Goal: Task Accomplishment & Management: Use online tool/utility

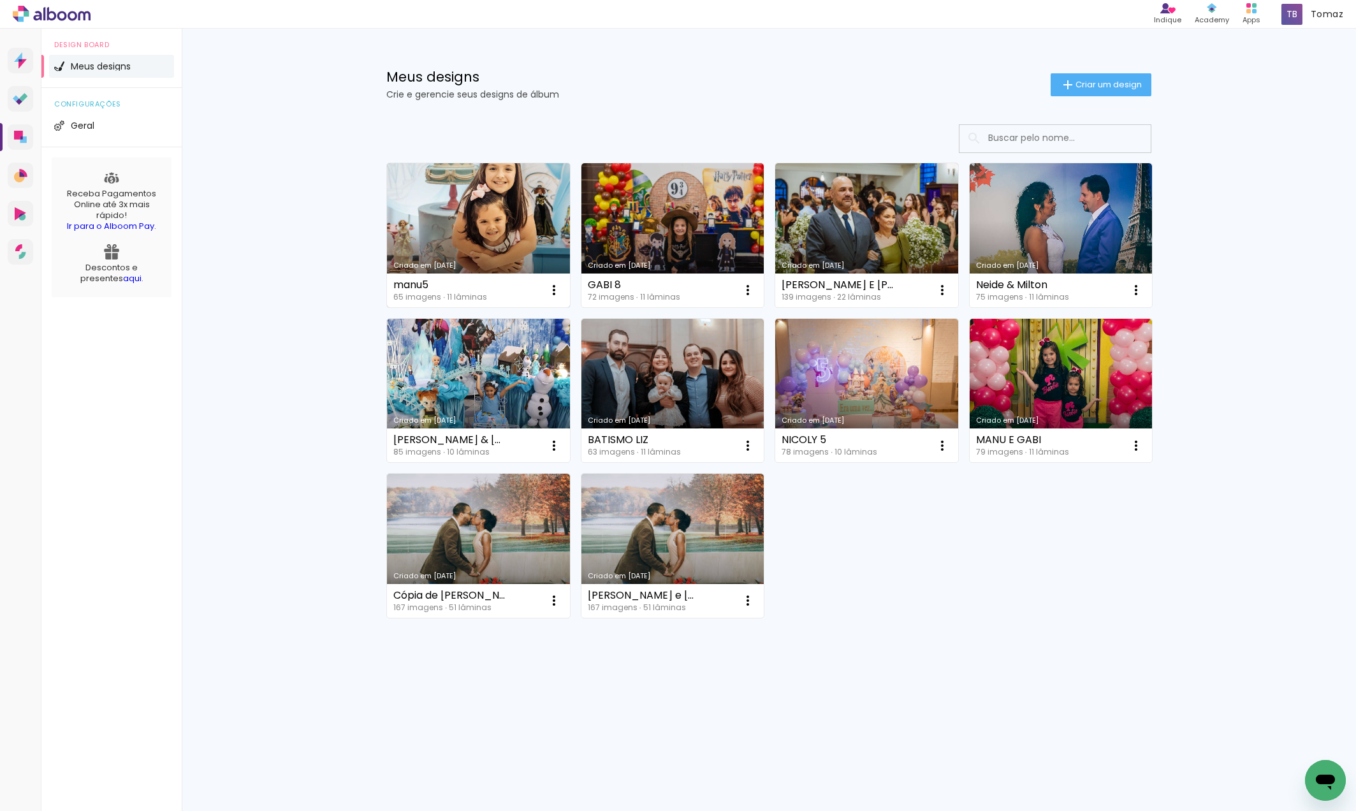
click at [460, 245] on link "Criado em [DATE]" at bounding box center [478, 235] width 183 height 144
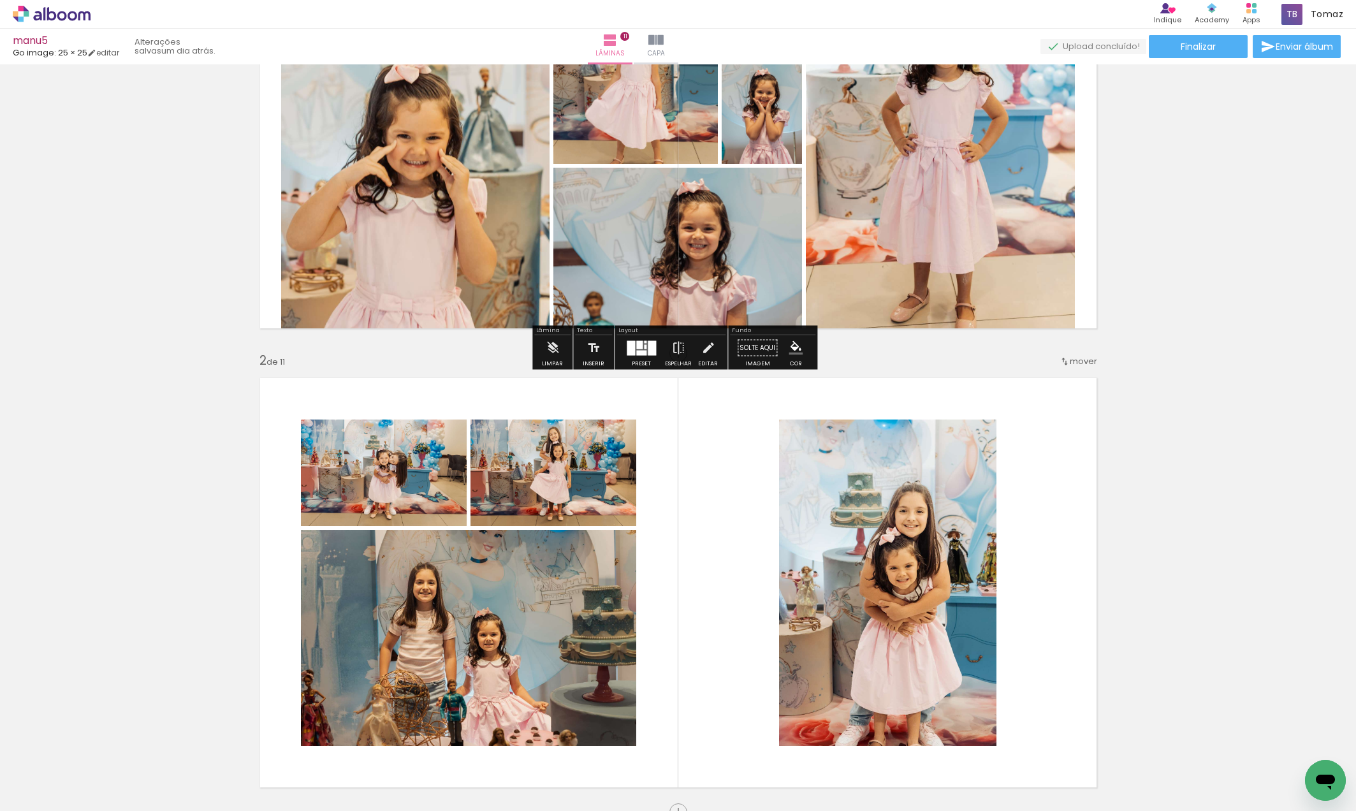
scroll to position [255, 0]
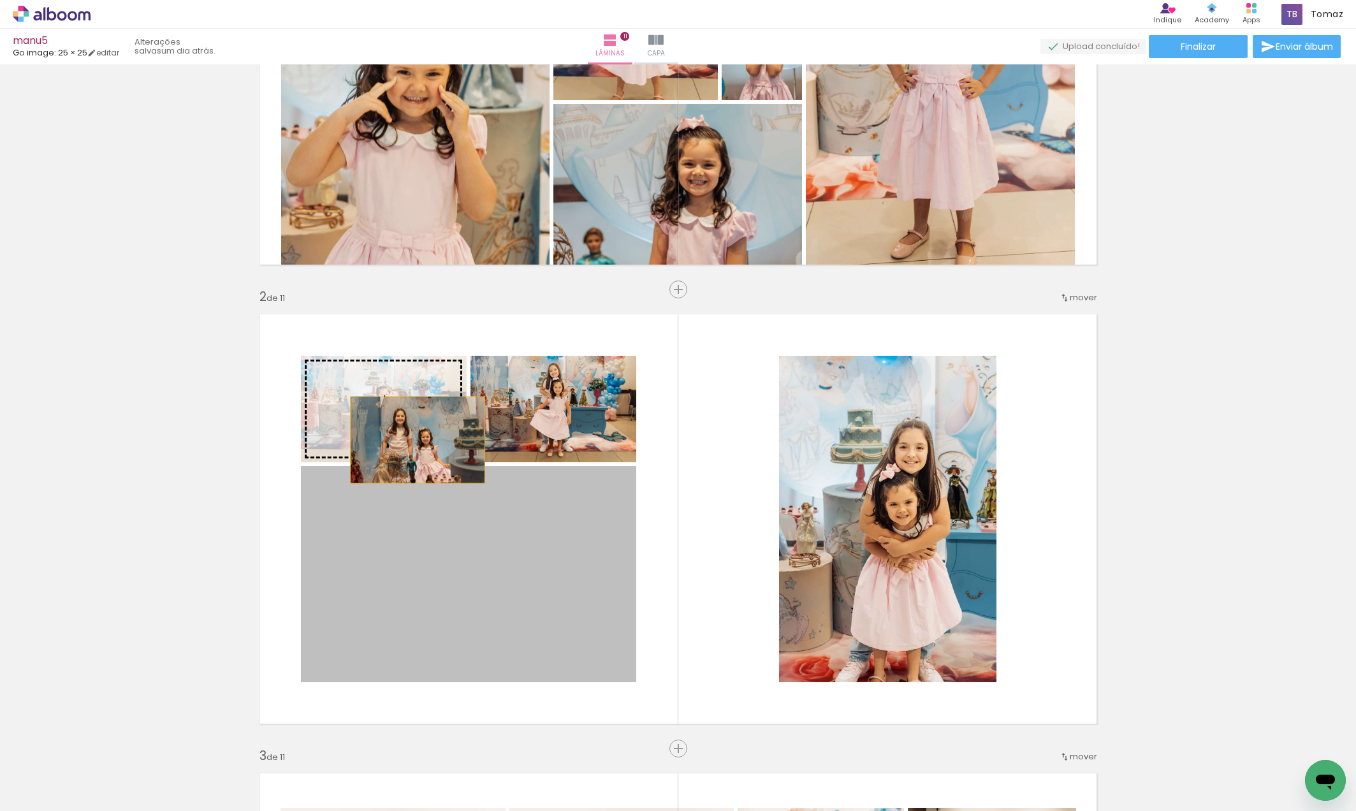
drag, startPoint x: 498, startPoint y: 569, endPoint x: 413, endPoint y: 440, distance: 154.6
click at [0, 0] on slot at bounding box center [0, 0] width 0 height 0
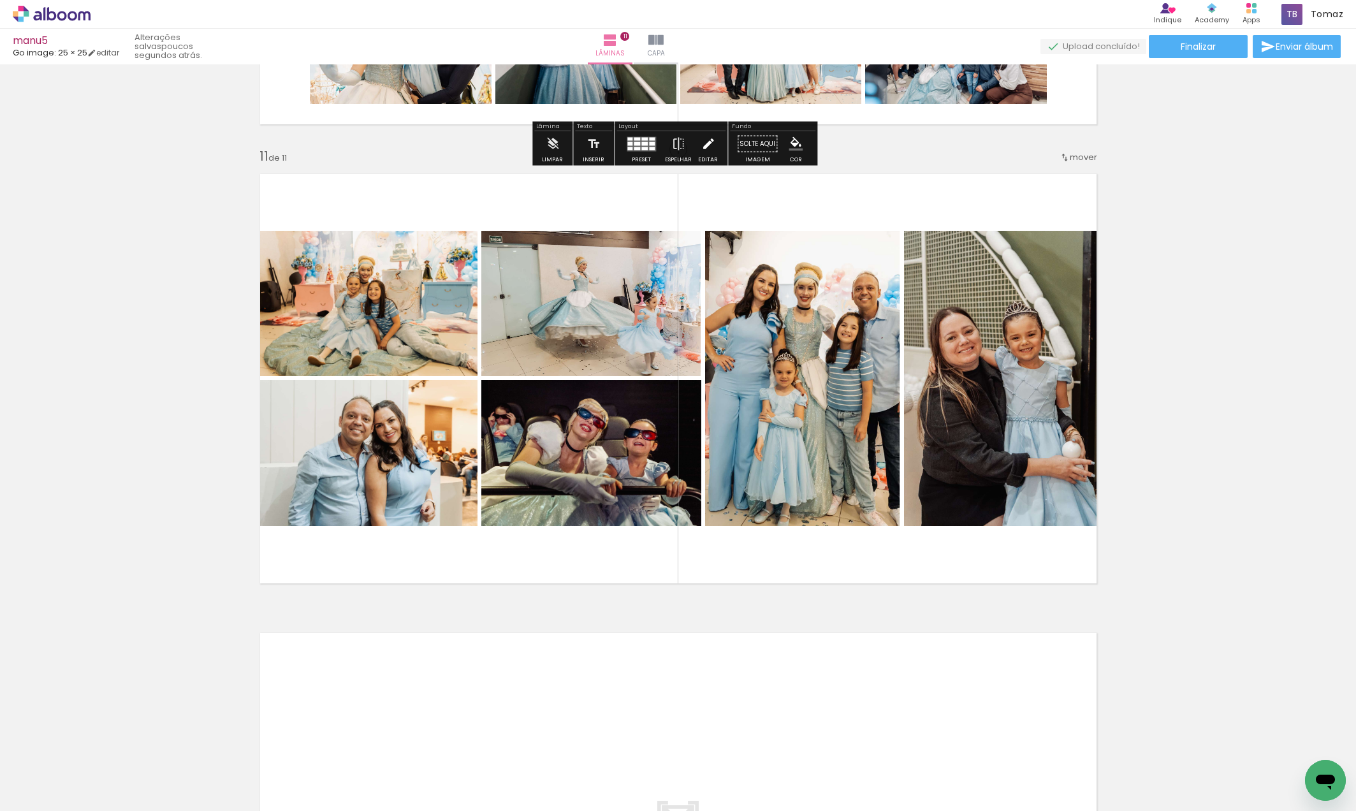
scroll to position [4081, 0]
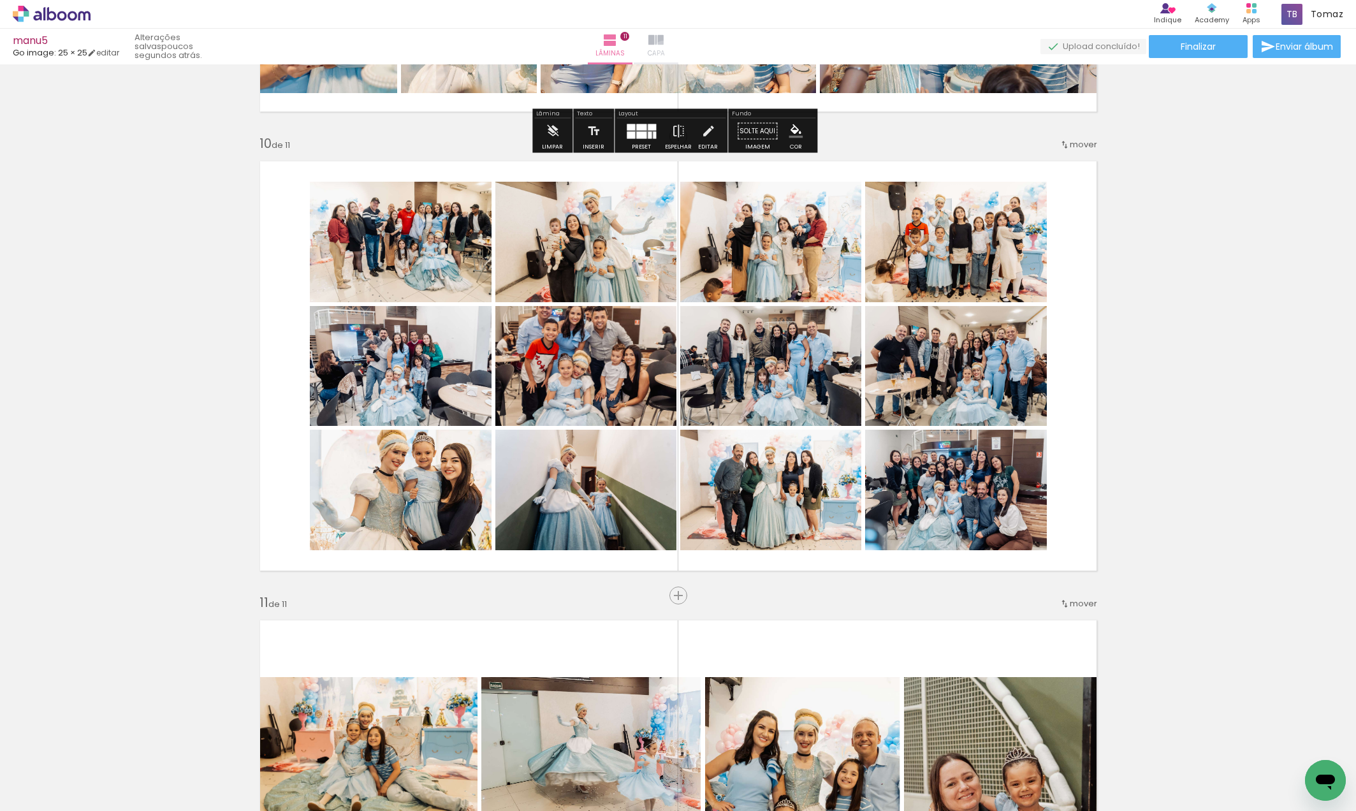
click at [665, 50] on span "Capa" at bounding box center [656, 53] width 17 height 11
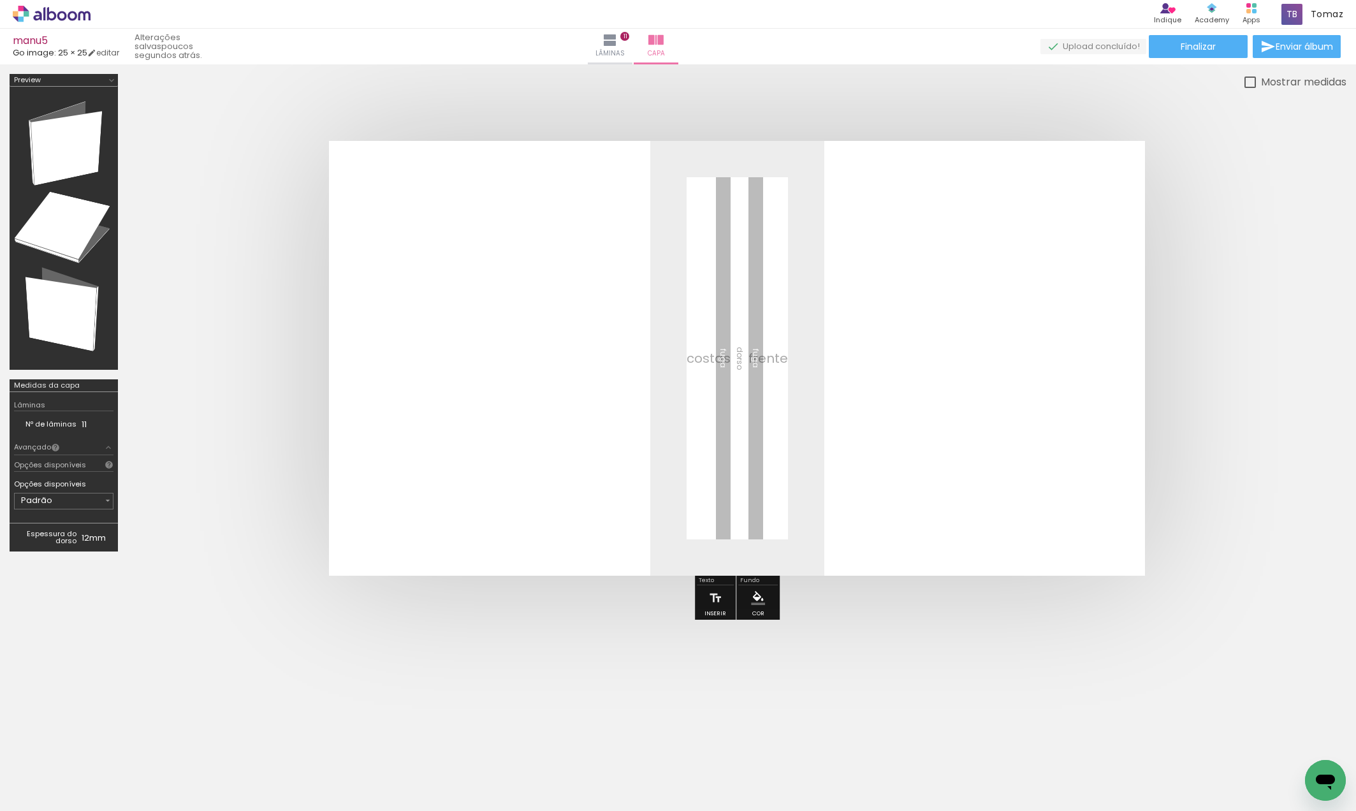
click at [40, 793] on span "Adicionar Fotos" at bounding box center [45, 794] width 38 height 14
click at [0, 0] on input "file" at bounding box center [0, 0] width 0 height 0
click at [1290, 764] on div at bounding box center [1304, 768] width 63 height 33
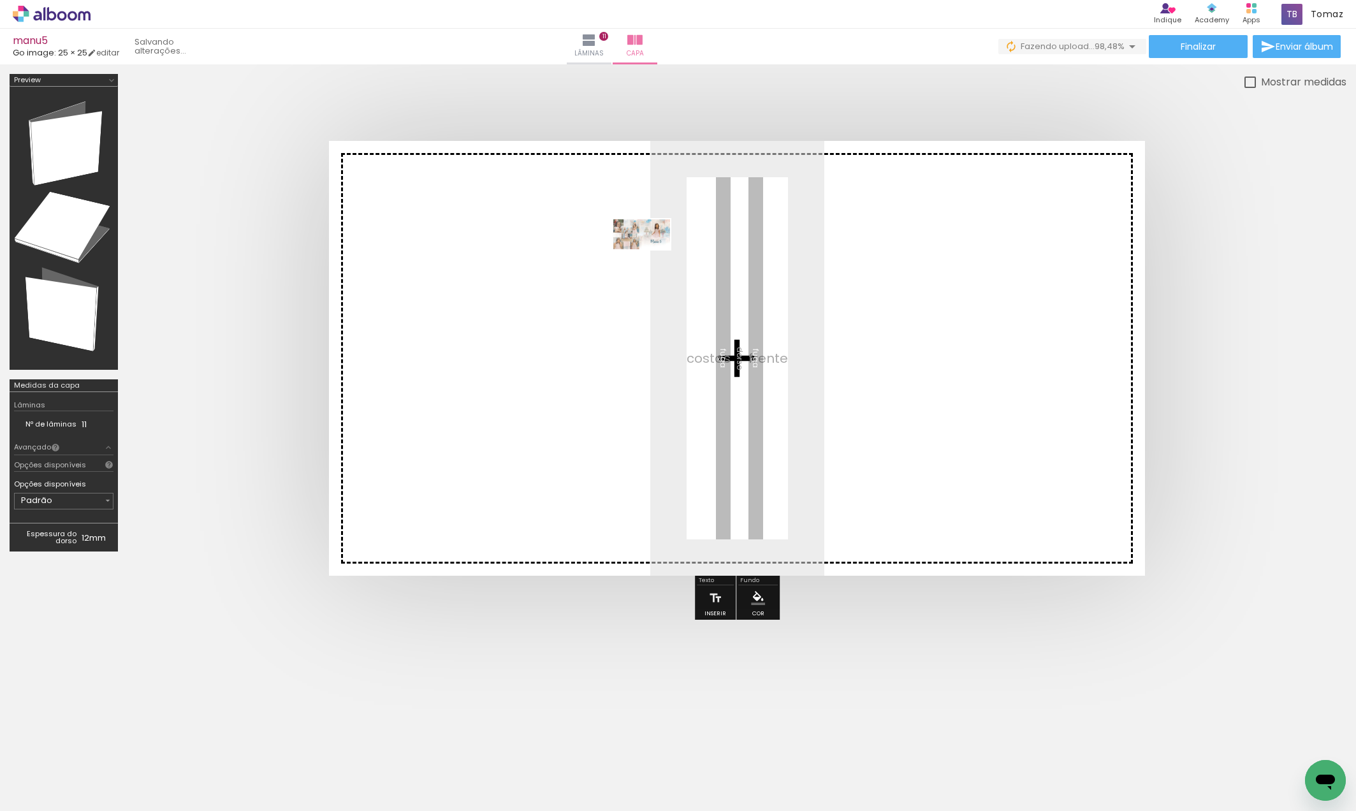
drag, startPoint x: 1298, startPoint y: 775, endPoint x: 651, endPoint y: 258, distance: 828.9
click at [651, 258] on quentale-workspace at bounding box center [678, 405] width 1356 height 811
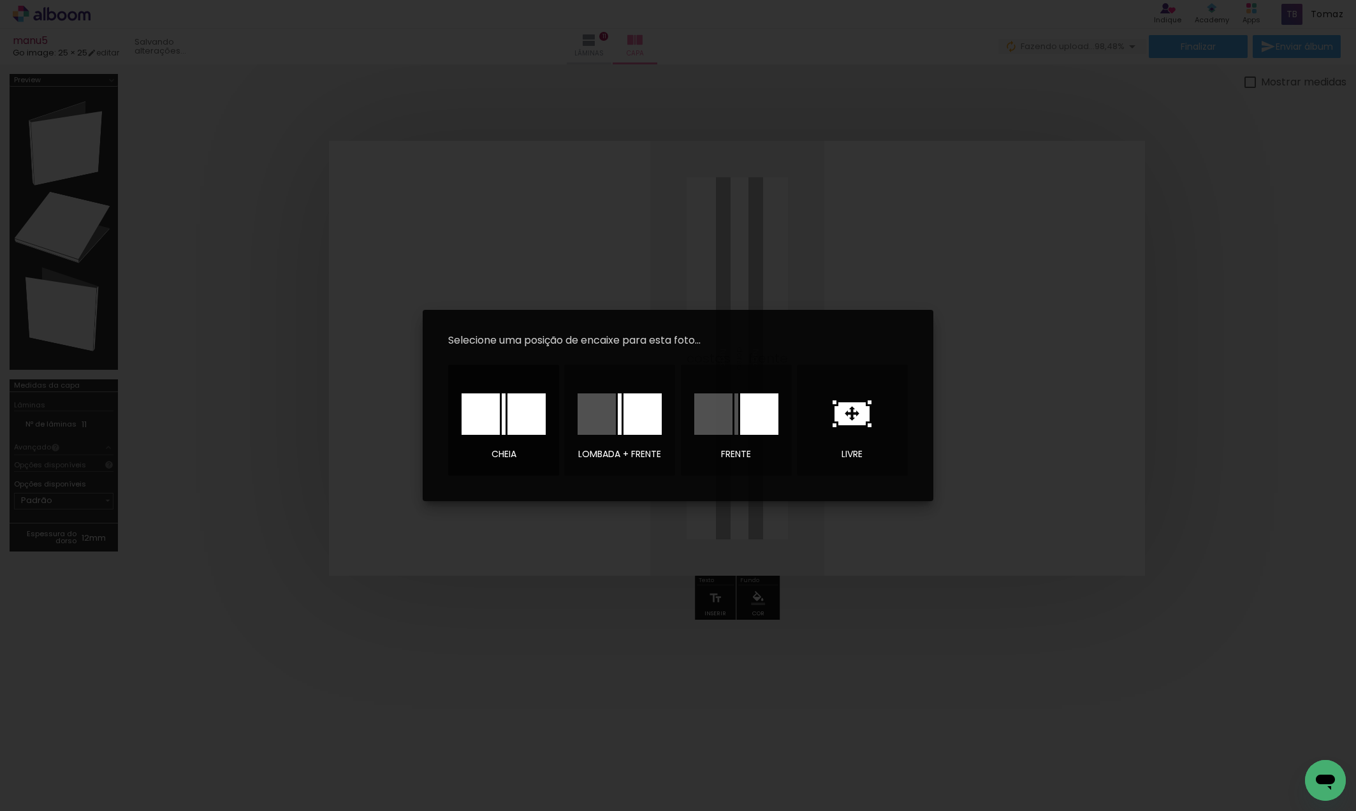
click at [500, 403] on div at bounding box center [481, 413] width 38 height 41
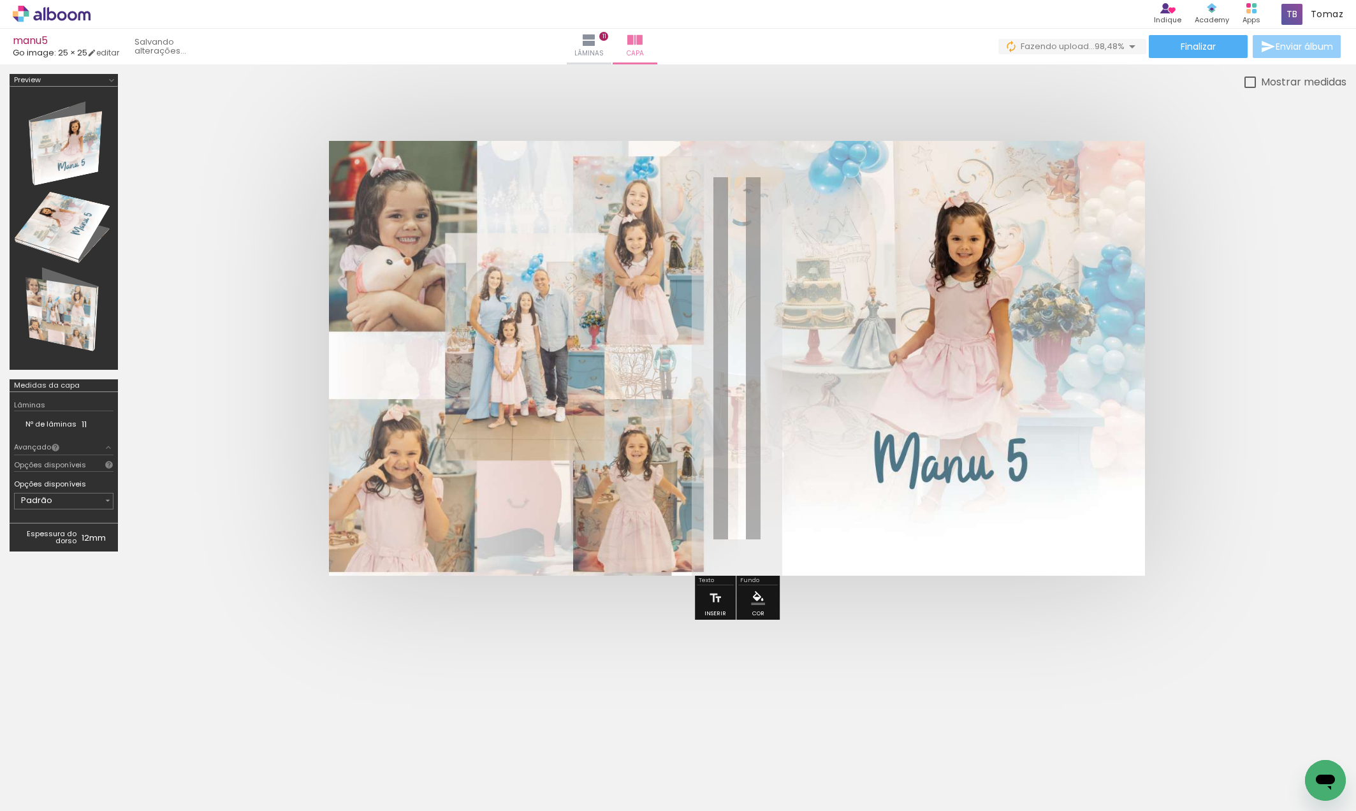
click at [1288, 44] on span "Enviar álbum" at bounding box center [1304, 46] width 57 height 9
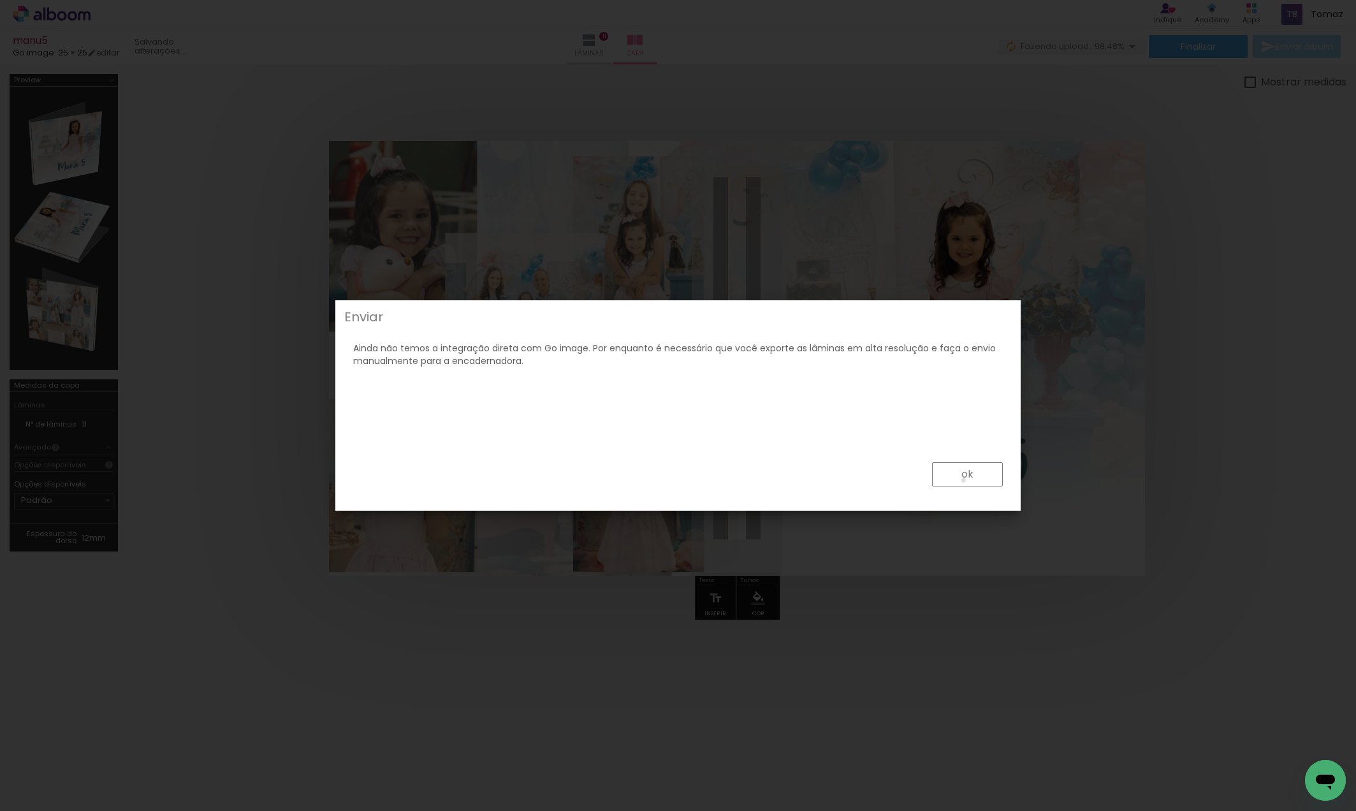
drag, startPoint x: 964, startPoint y: 480, endPoint x: 969, endPoint y: 474, distance: 7.3
click at [0, 0] on slot "ok" at bounding box center [0, 0] width 0 height 0
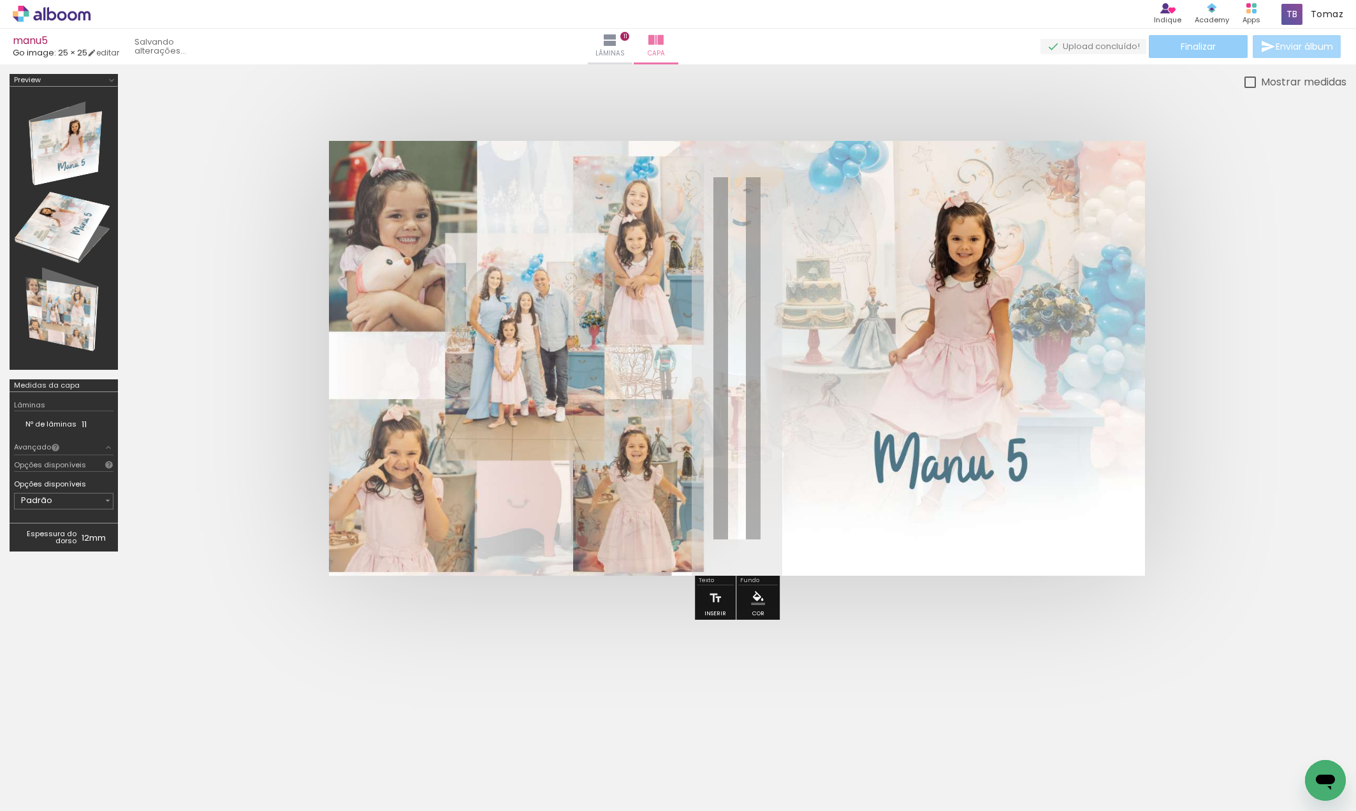
click at [1204, 40] on paper-button "Finalizar" at bounding box center [1198, 46] width 99 height 23
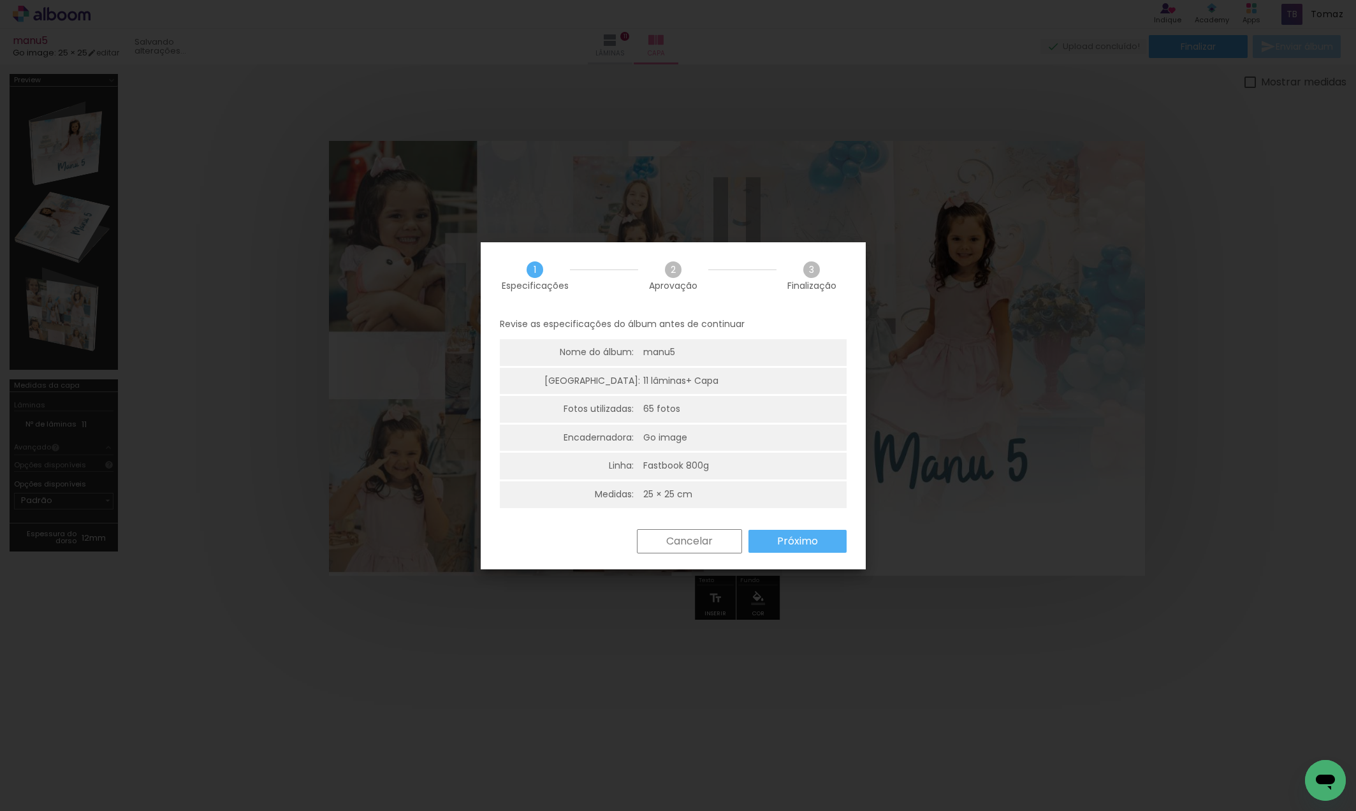
click at [0, 0] on slot "Próximo" at bounding box center [0, 0] width 0 height 0
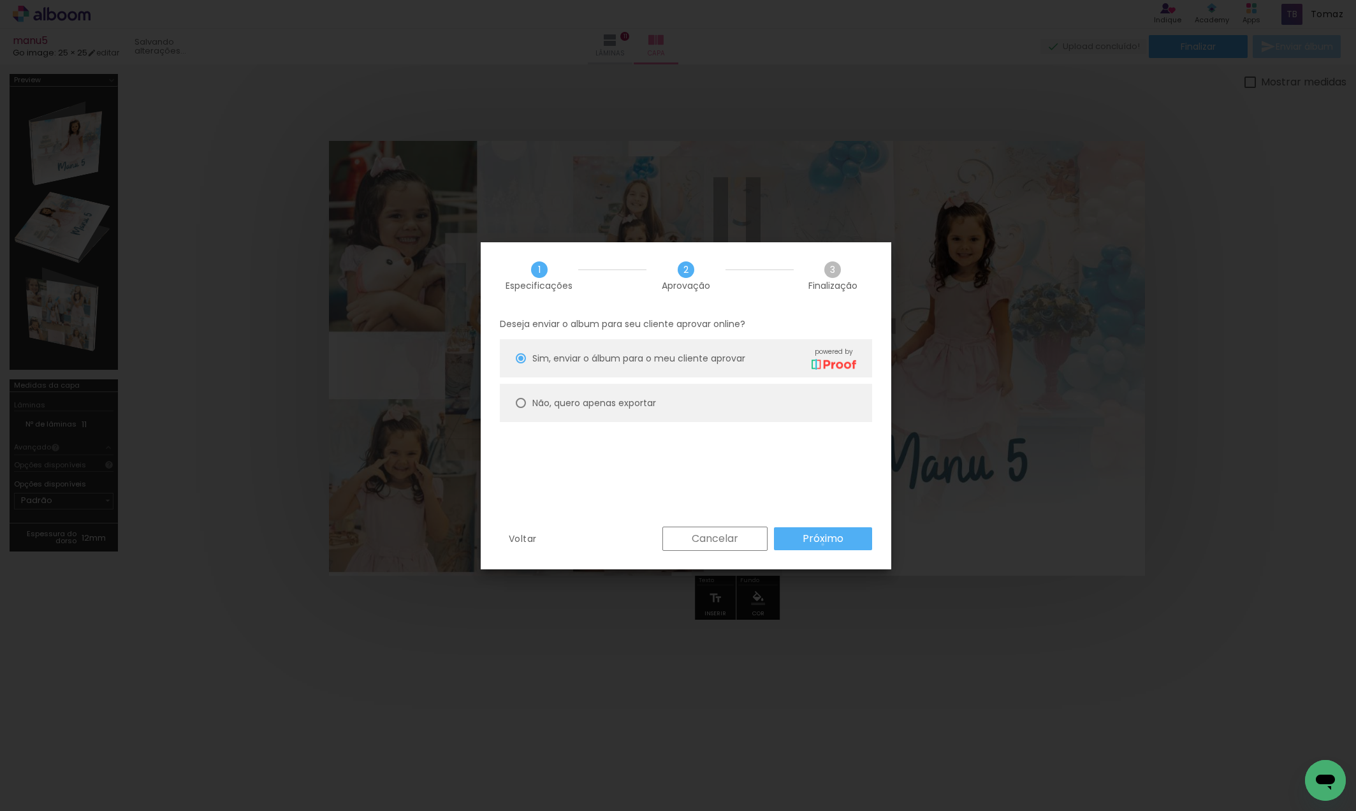
click at [0, 0] on slot "Próximo" at bounding box center [0, 0] width 0 height 0
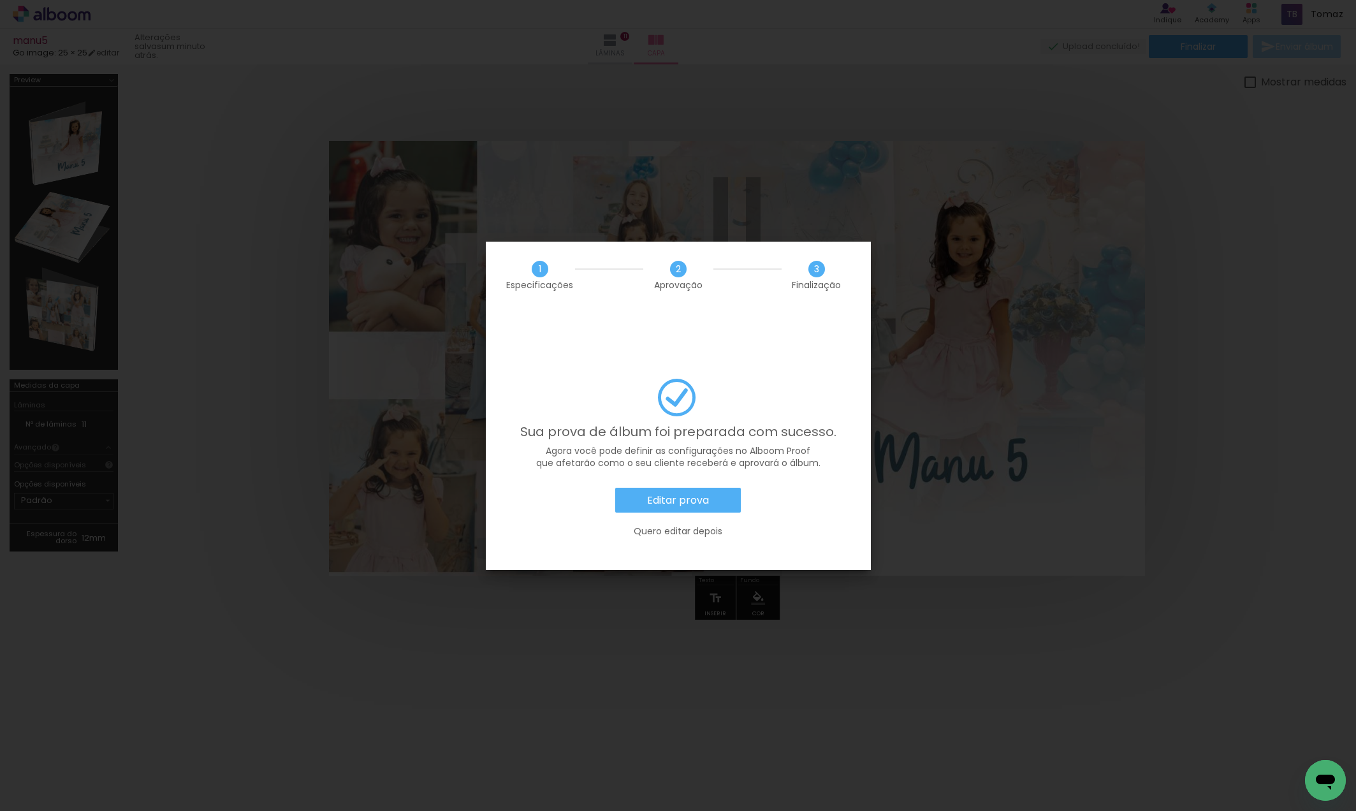
click at [0, 0] on slot "Editar prova" at bounding box center [0, 0] width 0 height 0
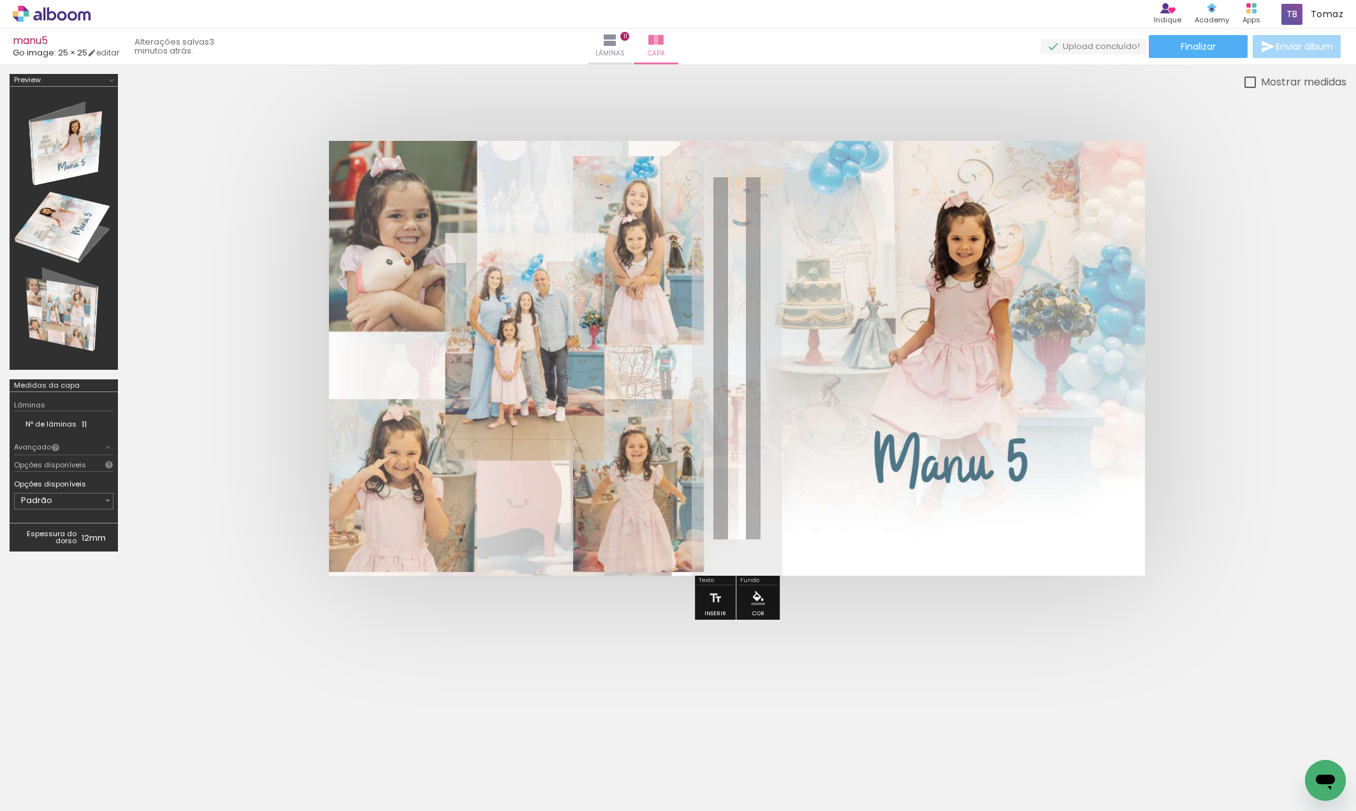
scroll to position [0, 3466]
click at [1191, 45] on span "Finalizar" at bounding box center [1198, 46] width 35 height 9
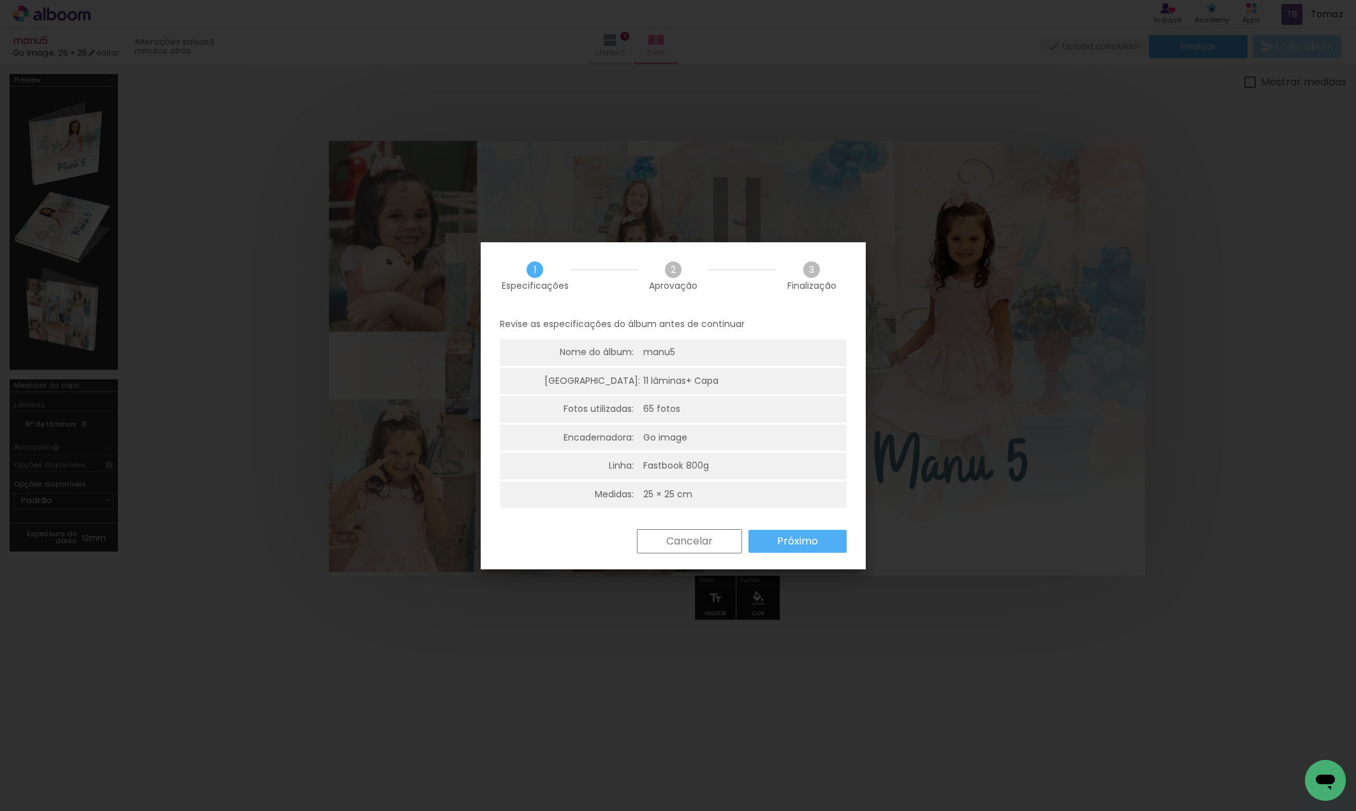
click at [0, 0] on slot "Cancelar" at bounding box center [0, 0] width 0 height 0
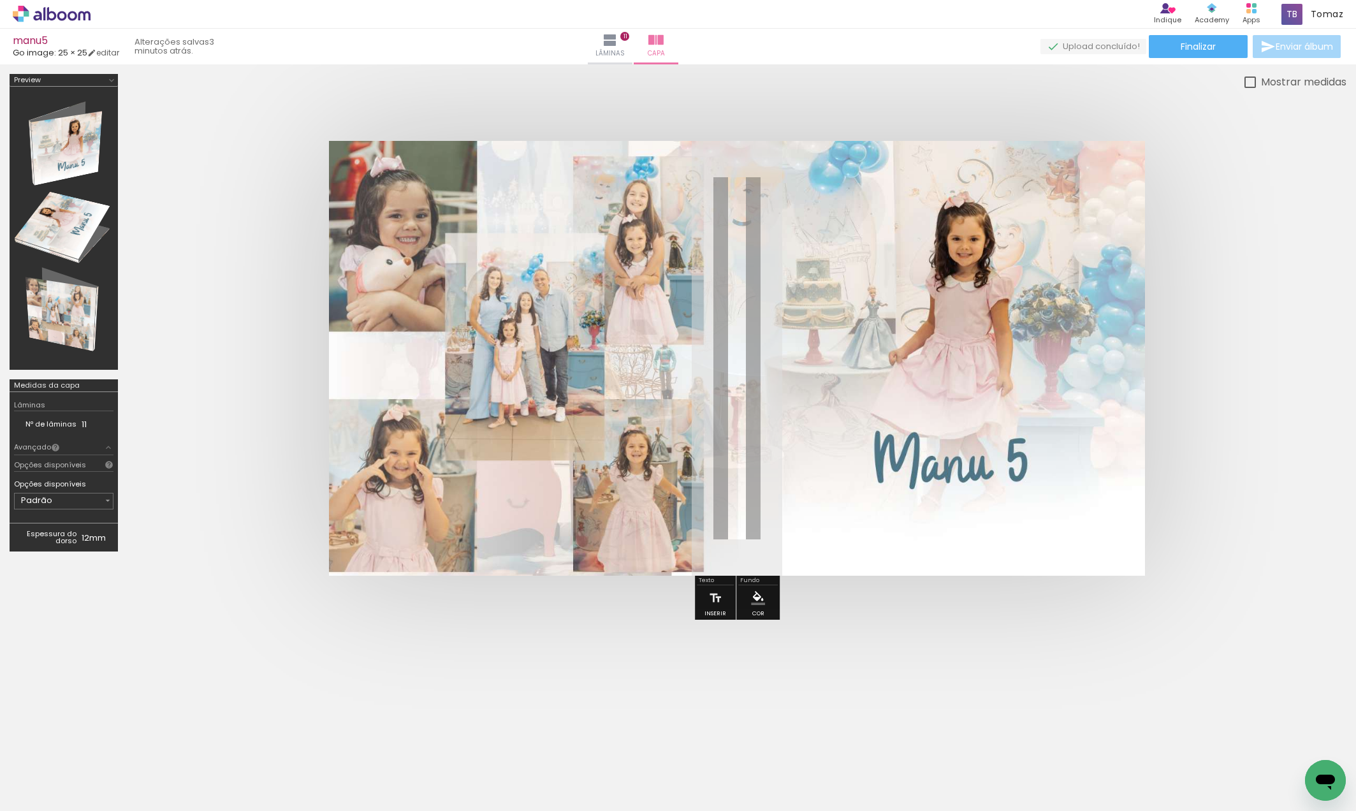
click at [32, 42] on div "manu5" at bounding box center [66, 42] width 106 height 12
click at [1245, 8] on div "Produtos Alboom Apps" at bounding box center [1252, 14] width 28 height 26
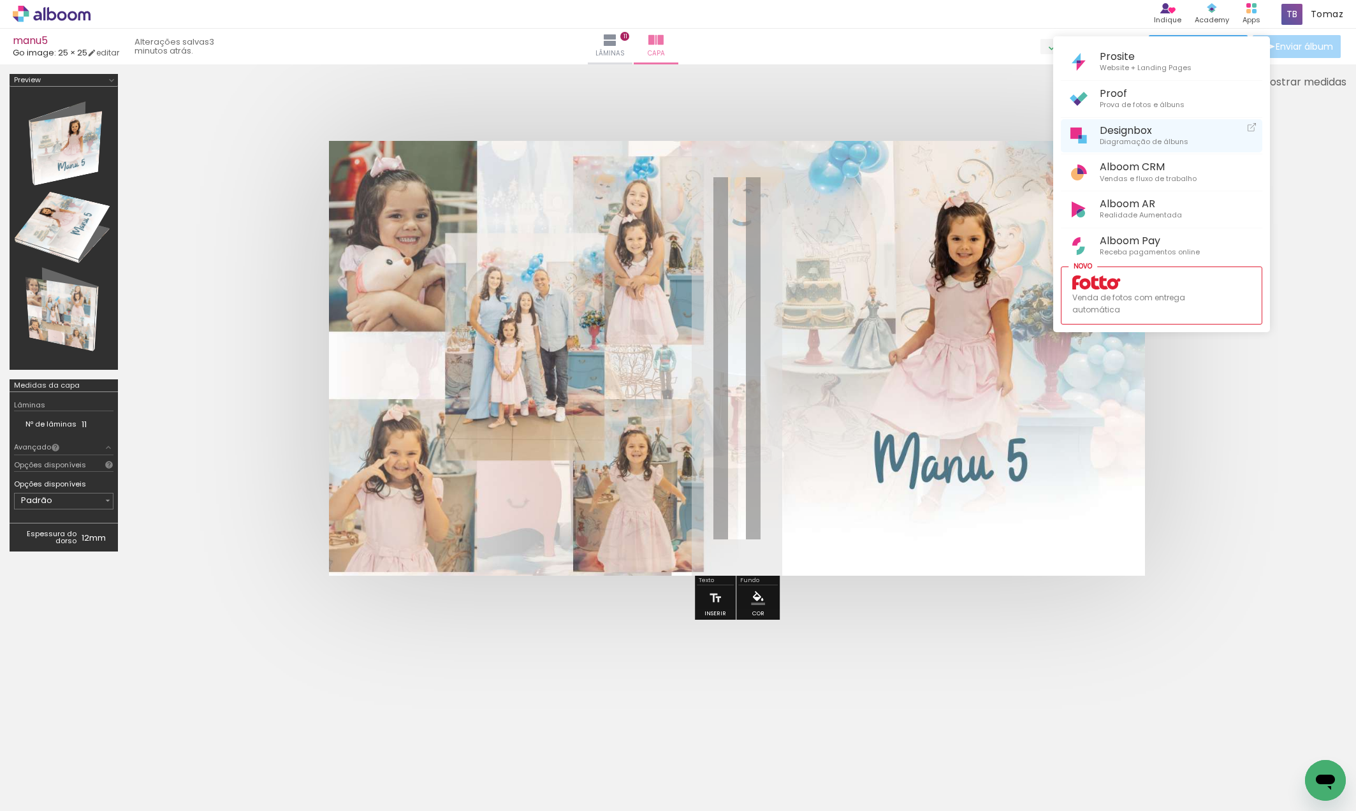
click at [1144, 149] on link "Designbox Diagramação de álbuns" at bounding box center [1162, 136] width 202 height 34
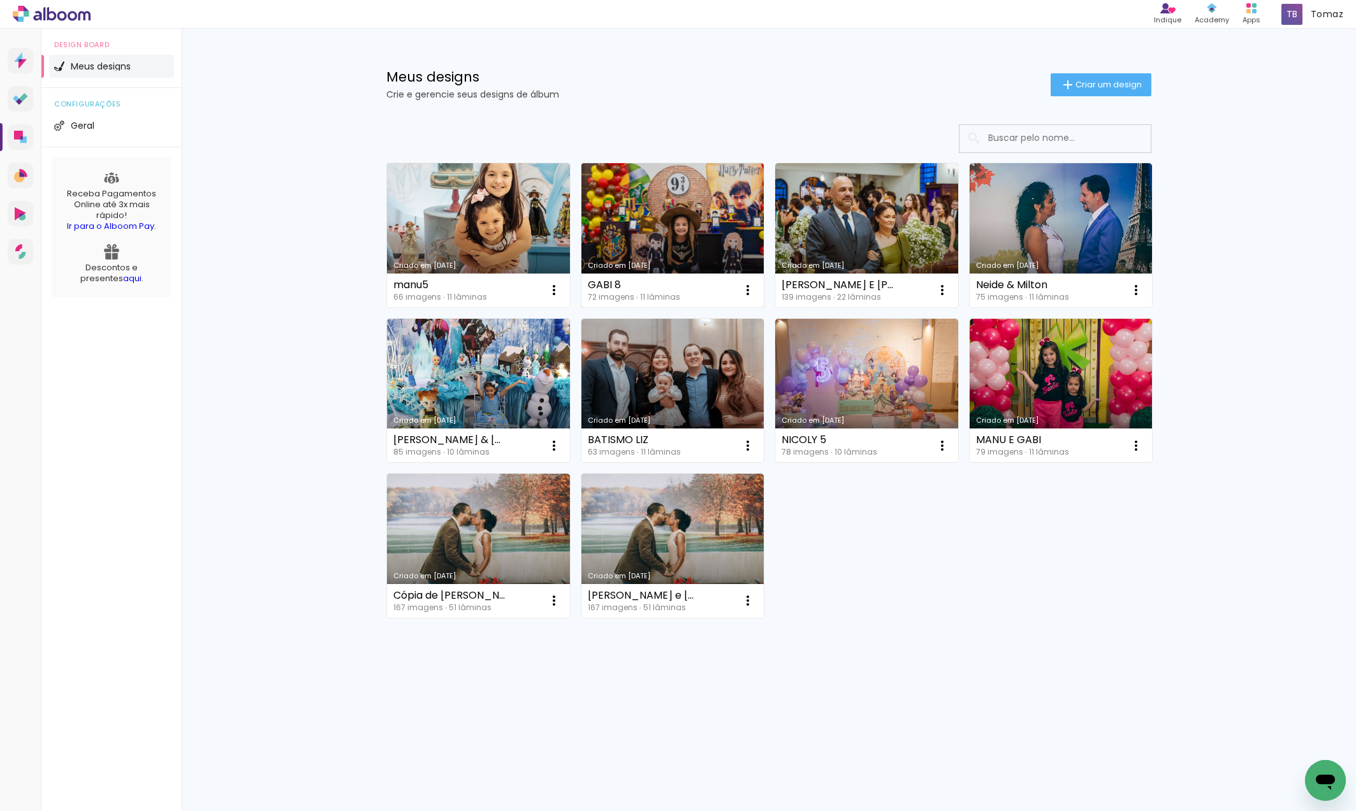
click at [693, 203] on link "Criado em [DATE]" at bounding box center [673, 235] width 183 height 144
